Goal: Transaction & Acquisition: Purchase product/service

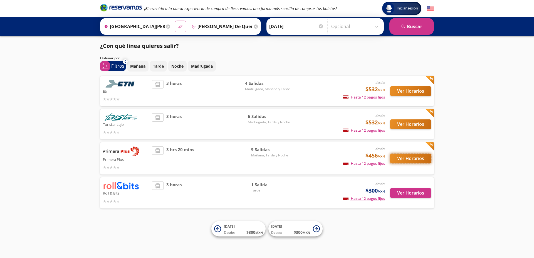
click at [397, 157] on button "Ver Horarios" at bounding box center [410, 158] width 41 height 10
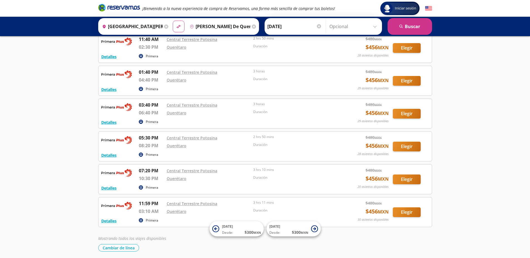
scroll to position [150, 0]
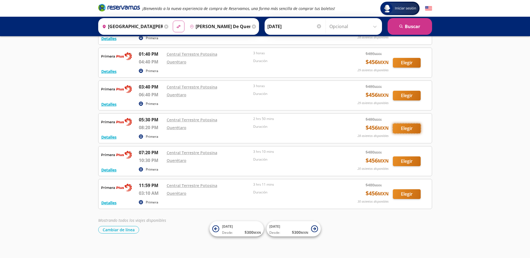
click at [397, 130] on button "Elegir" at bounding box center [407, 128] width 28 height 10
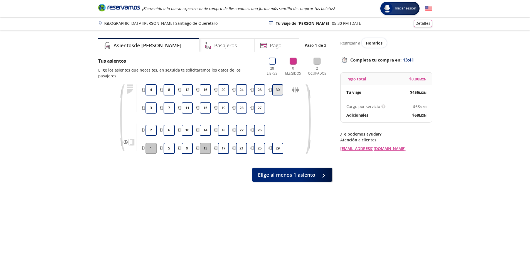
click at [277, 86] on button "30" at bounding box center [277, 89] width 11 height 11
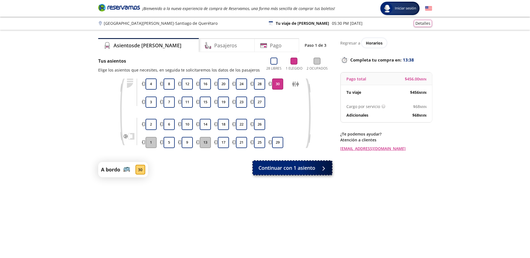
click at [318, 167] on div at bounding box center [322, 167] width 8 height 7
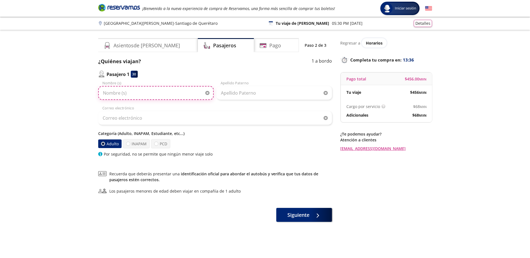
click at [144, 93] on input "Nombre (s)" at bounding box center [155, 93] width 115 height 14
type input "[PERSON_NAME]"
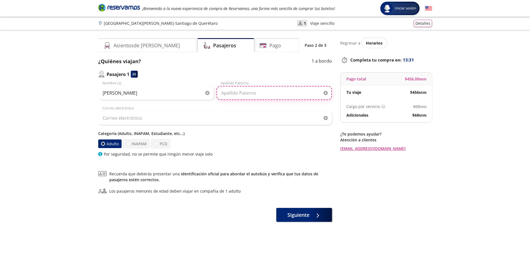
click at [253, 91] on input "Apellido Paterno" at bounding box center [273, 93] width 115 height 14
type input "Montes"
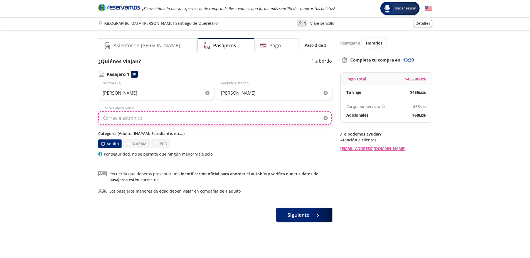
click at [156, 116] on input "Correo electrónico" at bounding box center [215, 118] width 234 height 14
type input "[EMAIL_ADDRESS][DOMAIN_NAME]"
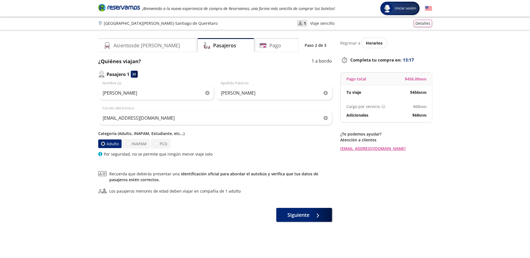
click at [152, 134] on p "Categoría (Adulto, INAPAM, Estudiante, etc...)" at bounding box center [215, 133] width 234 height 6
click at [170, 143] on div "Adulto INAPAM PCD" at bounding box center [215, 143] width 234 height 9
click at [168, 144] on label "PCD" at bounding box center [160, 143] width 19 height 9
click at [158, 144] on input "PCD" at bounding box center [156, 144] width 4 height 4
radio input "true"
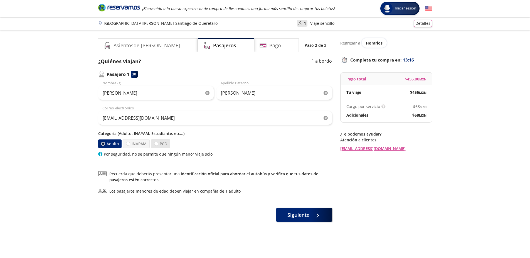
radio input "false"
click at [147, 145] on label "INAPAM" at bounding box center [136, 143] width 27 height 9
click at [130, 145] on input "INAPAM" at bounding box center [129, 144] width 4 height 4
radio input "true"
click at [159, 144] on label "PCD" at bounding box center [160, 144] width 20 height 10
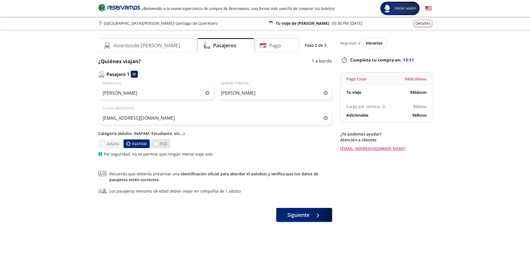
click at [158, 144] on input "PCD" at bounding box center [156, 144] width 4 height 4
radio input "true"
radio input "false"
click at [153, 174] on span "Recuerda que deberás presentar una identificación oficial para abordar el autob…" at bounding box center [220, 177] width 222 height 12
click at [222, 171] on link "identificación oficial para abordar el autobús y verifica que tus datos de pasa…" at bounding box center [213, 176] width 209 height 11
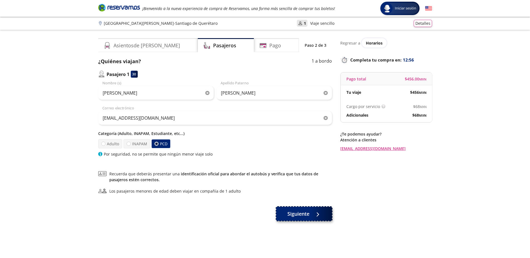
click at [303, 213] on span "Siguiente" at bounding box center [298, 214] width 22 height 8
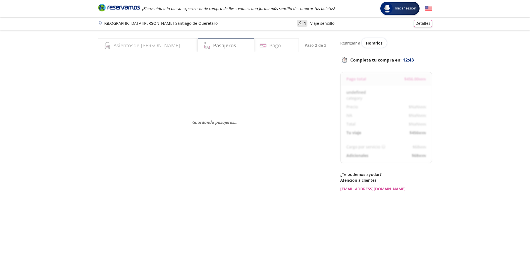
select select "MX"
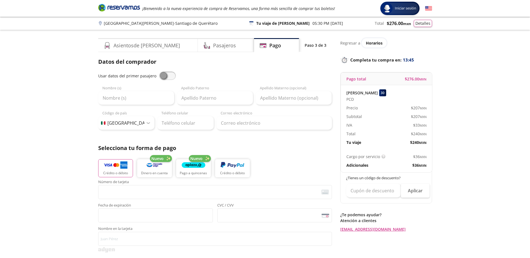
click at [159, 76] on span at bounding box center [167, 75] width 17 height 8
click at [159, 71] on input "checkbox" at bounding box center [159, 71] width 0 height 0
type input "[PERSON_NAME]"
type input "Montes"
type input "[EMAIL_ADDRESS][DOMAIN_NAME]"
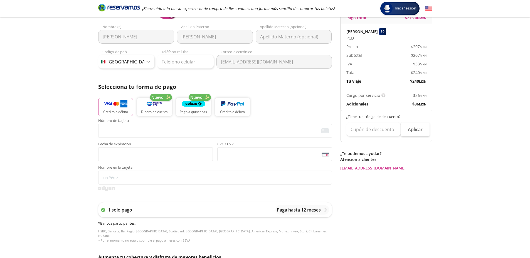
scroll to position [100, 0]
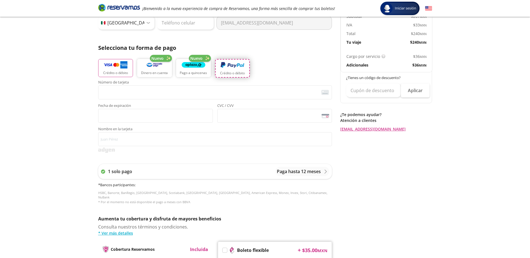
click at [237, 65] on img "button" at bounding box center [232, 65] width 24 height 8
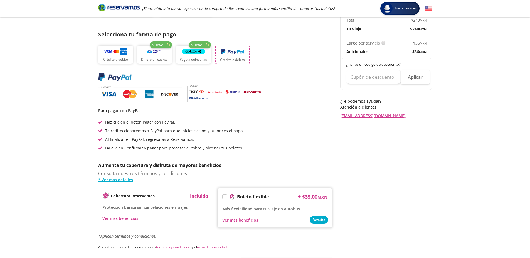
scroll to position [163, 0]
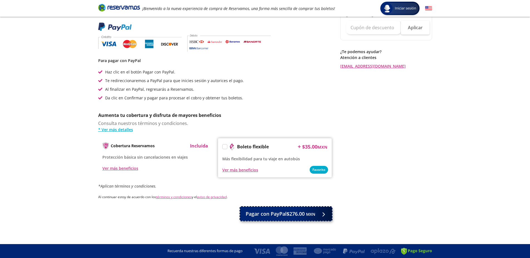
click at [310, 214] on small "MXN" at bounding box center [310, 213] width 9 height 5
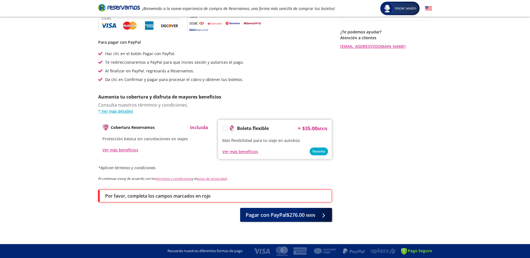
click at [225, 129] on label at bounding box center [224, 128] width 4 height 4
click at [225, 129] on input "Boleto flexible" at bounding box center [224, 129] width 4 height 4
click at [225, 127] on icon at bounding box center [224, 129] width 4 height 4
click at [225, 127] on input "Boleto flexible" at bounding box center [224, 129] width 4 height 4
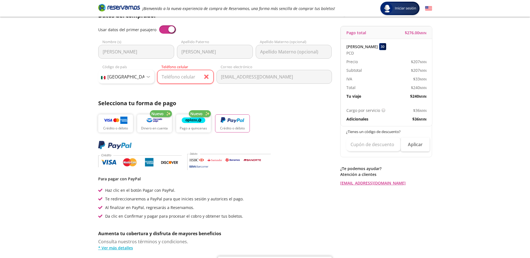
scroll to position [33, 0]
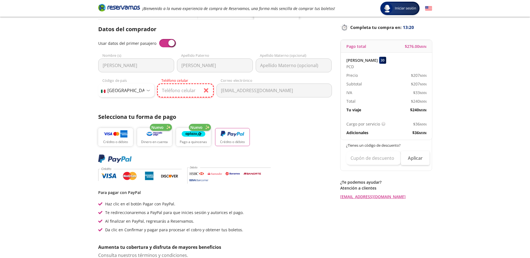
click at [199, 91] on input "Teléfono celular" at bounding box center [185, 90] width 56 height 14
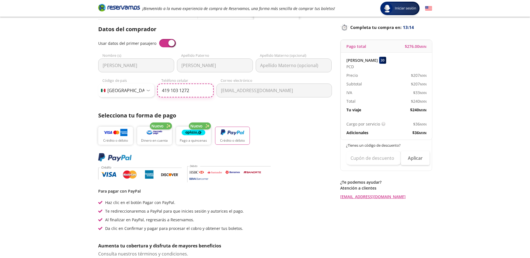
type input "419 103 1272"
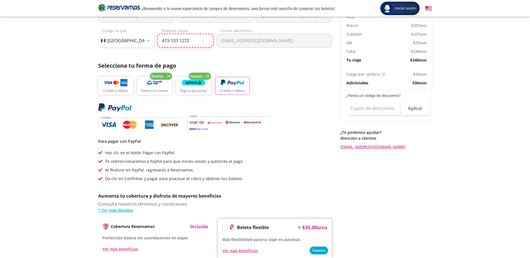
scroll to position [181, 0]
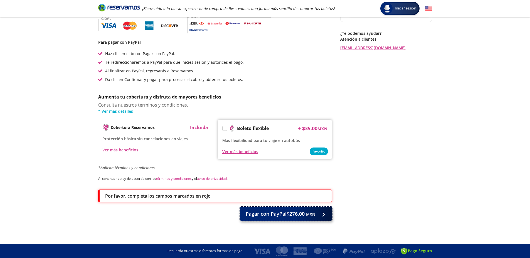
click at [296, 219] on button "Pagar con PayPal $276.00 MXN" at bounding box center [286, 214] width 92 height 14
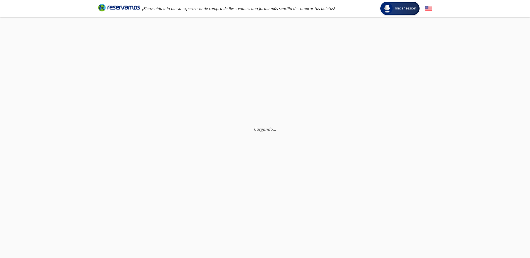
scroll to position [39, 0]
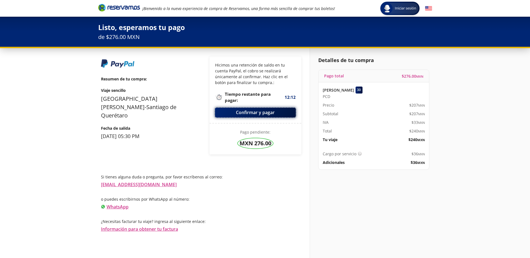
click at [251, 112] on button "Confirmar y pagar" at bounding box center [255, 113] width 81 height 10
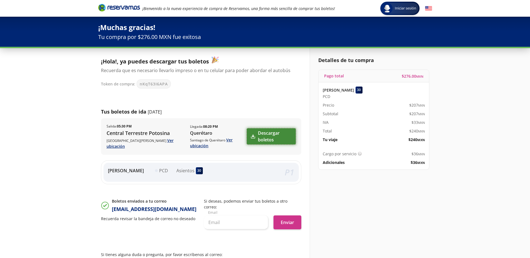
click at [256, 136] on link "Descargar boletos" at bounding box center [271, 136] width 49 height 16
